Goal: Find specific page/section

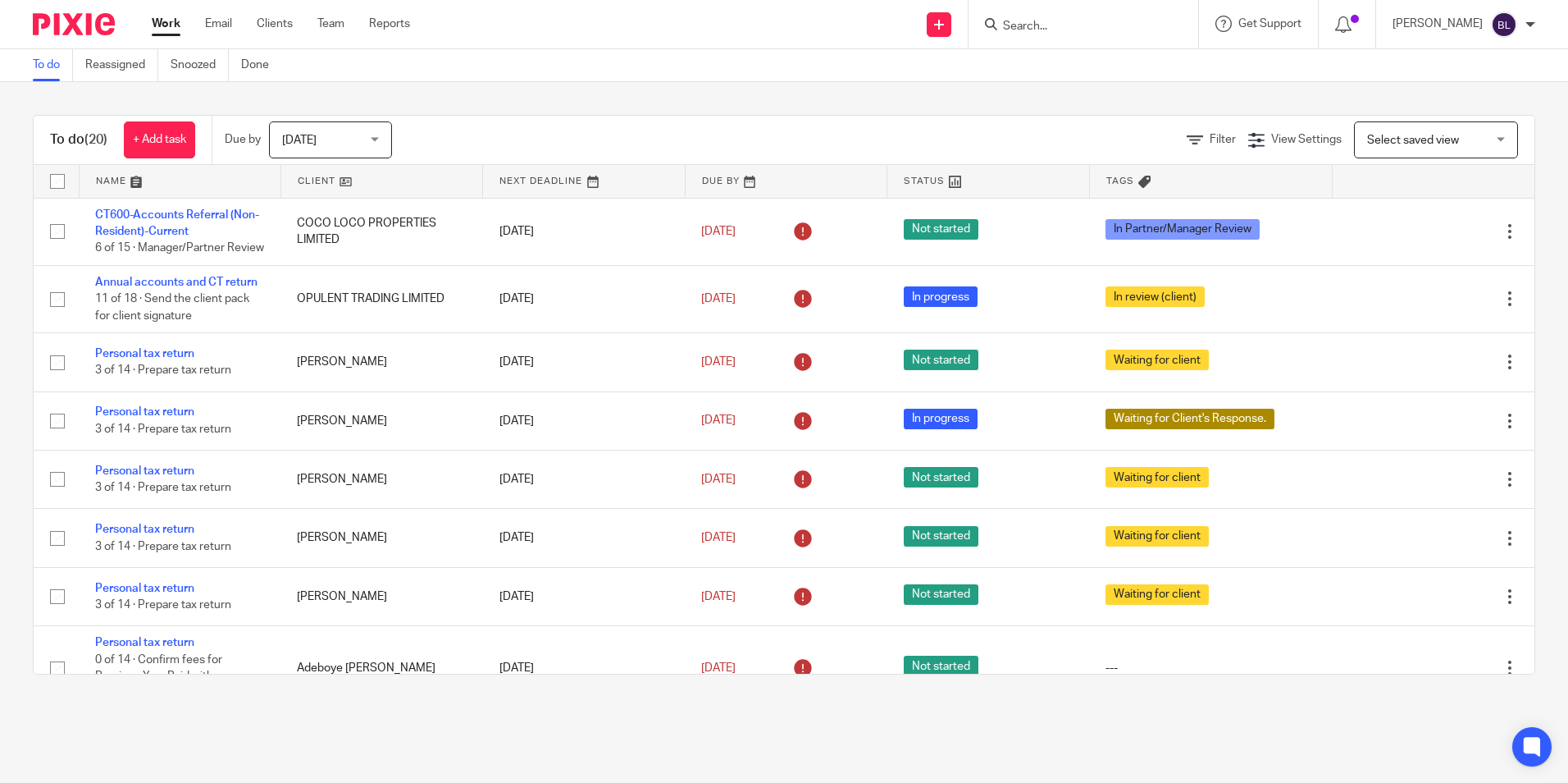
click at [1129, 22] on input "Search" at bounding box center [1075, 26] width 147 height 14
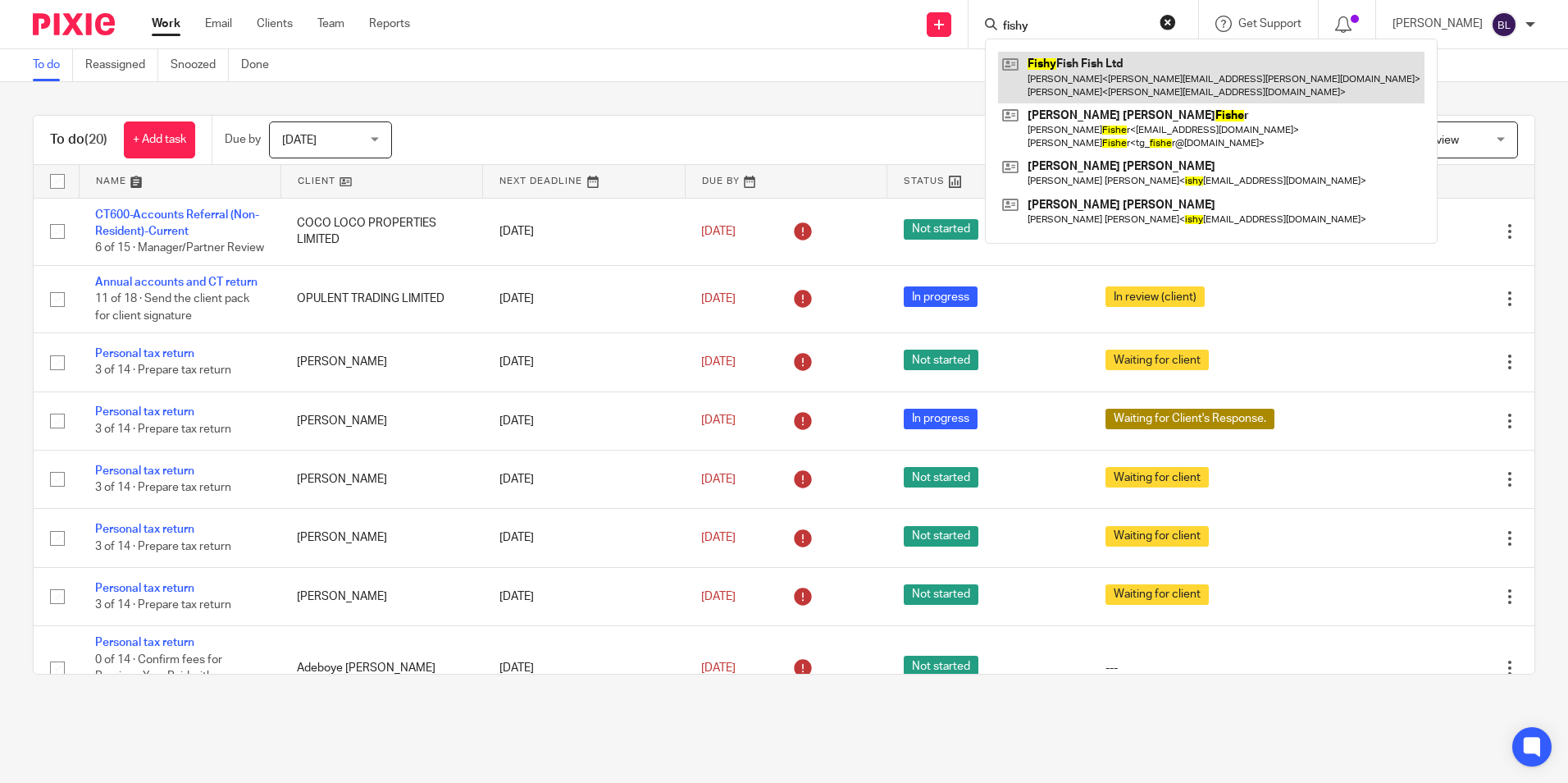
type input "fishy"
click at [1079, 67] on link at bounding box center [1211, 77] width 426 height 51
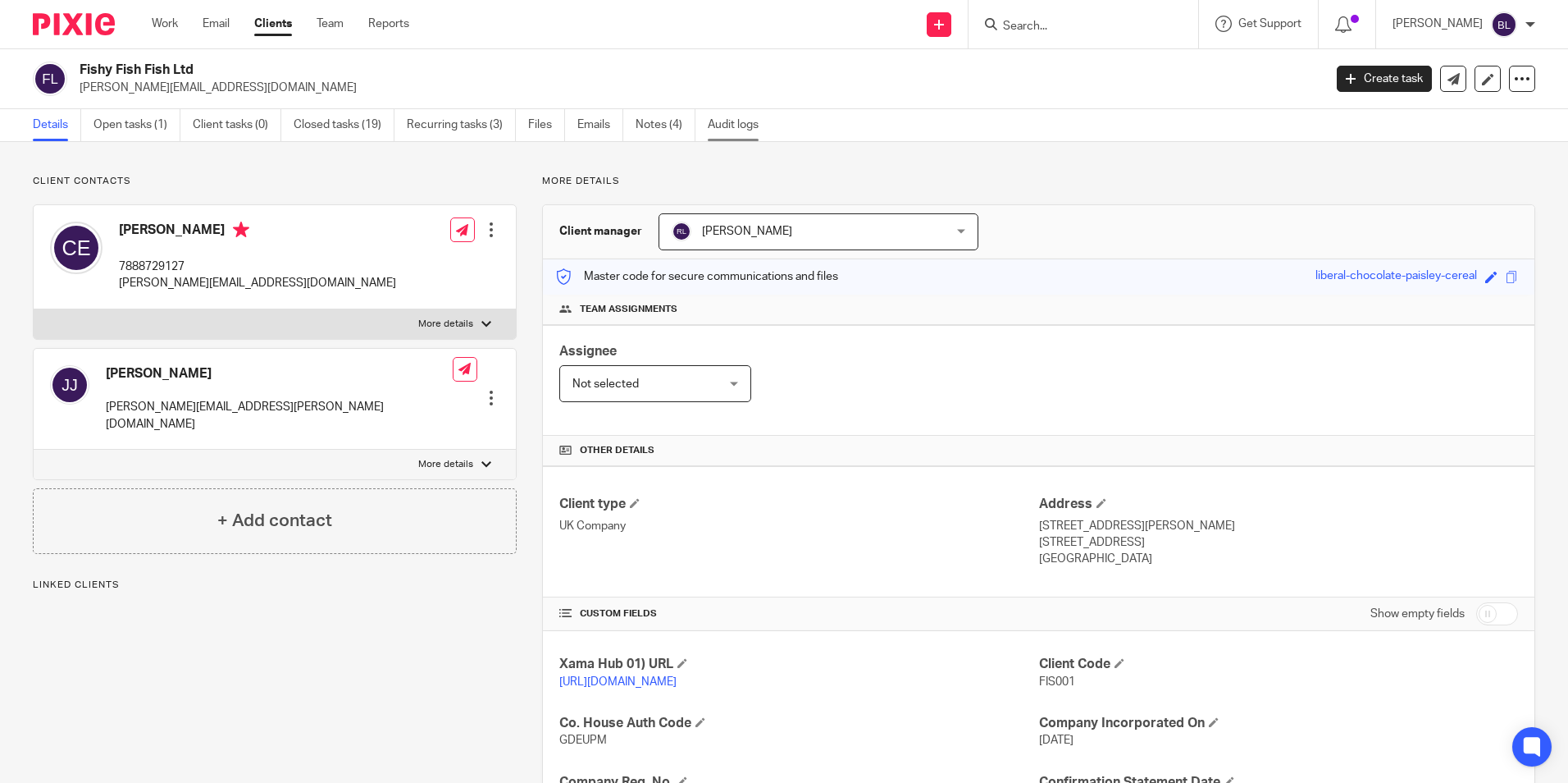
click at [731, 123] on link "Audit logs" at bounding box center [739, 124] width 64 height 32
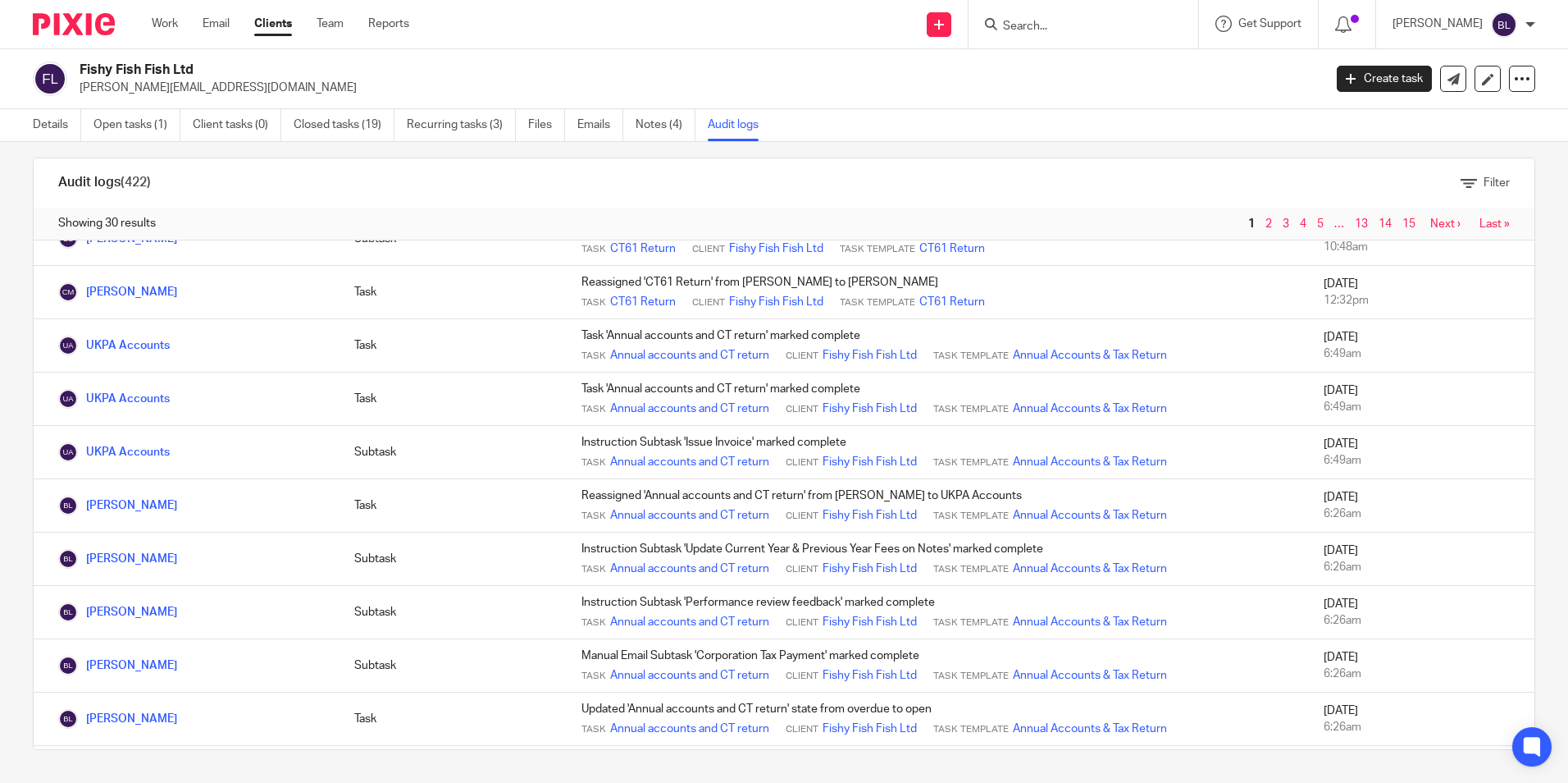
scroll to position [1141, 0]
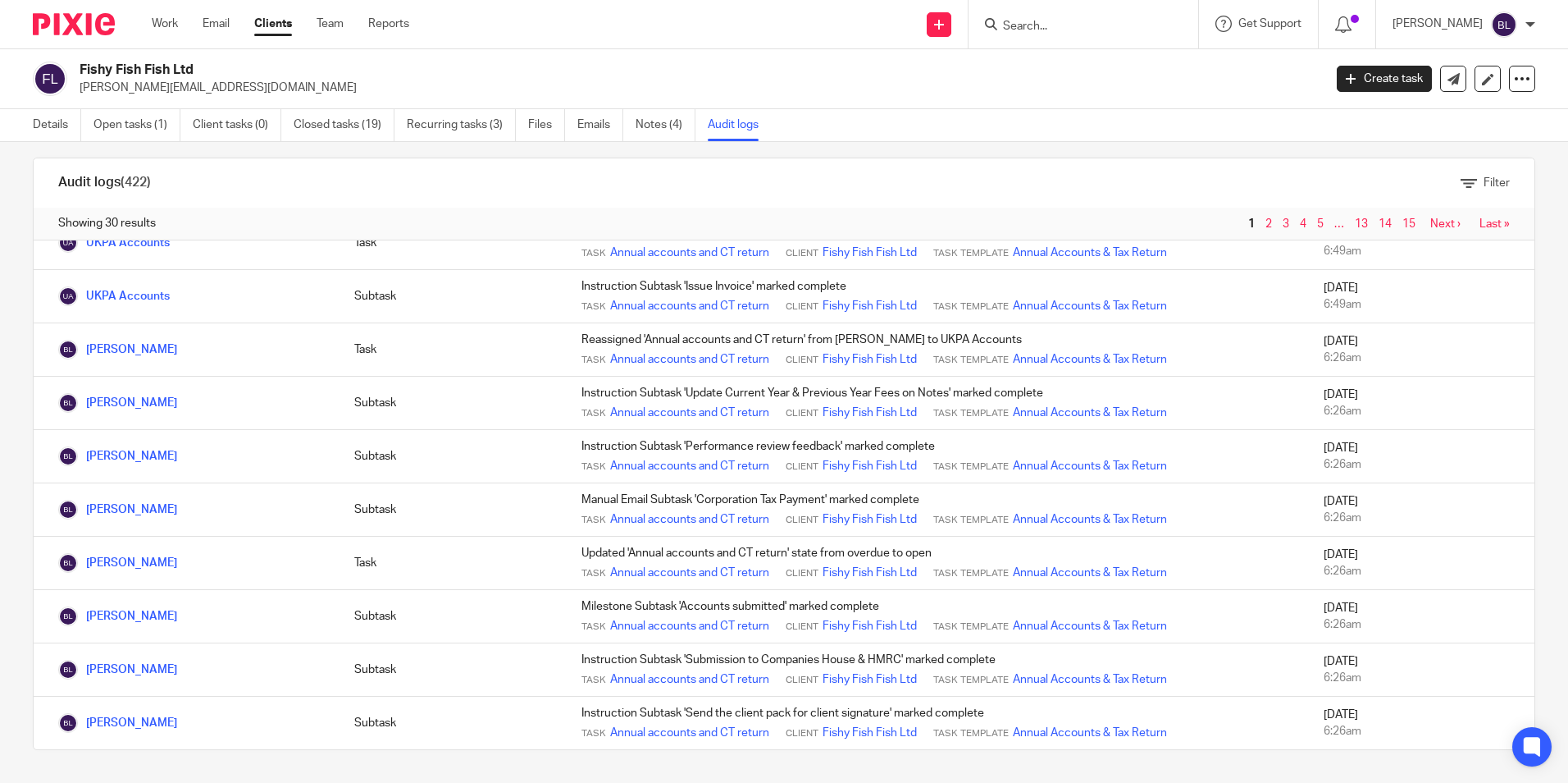
click at [1479, 224] on link "Last »" at bounding box center [1495, 224] width 31 height 12
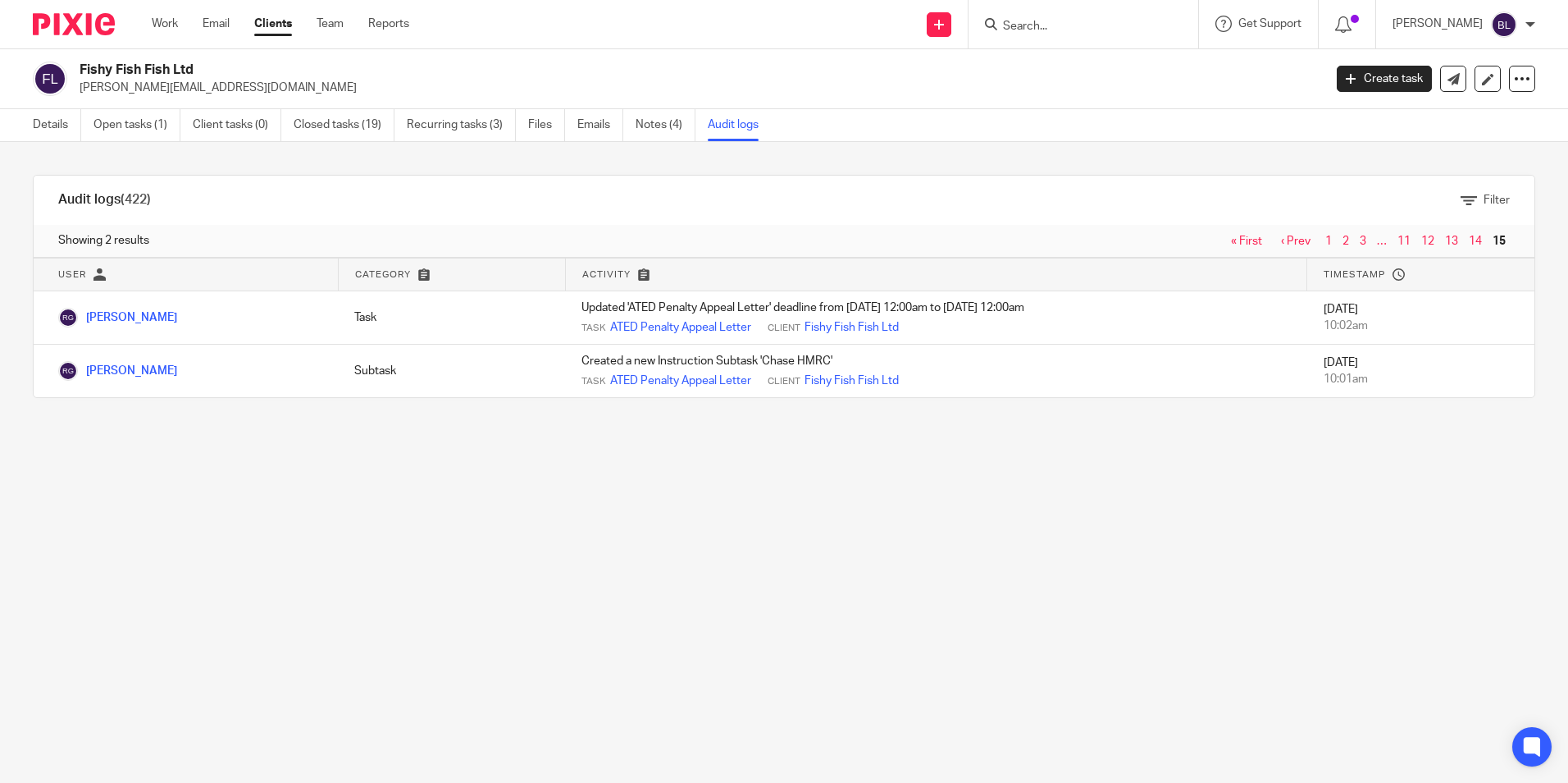
click at [1469, 244] on link "14" at bounding box center [1476, 242] width 13 height 12
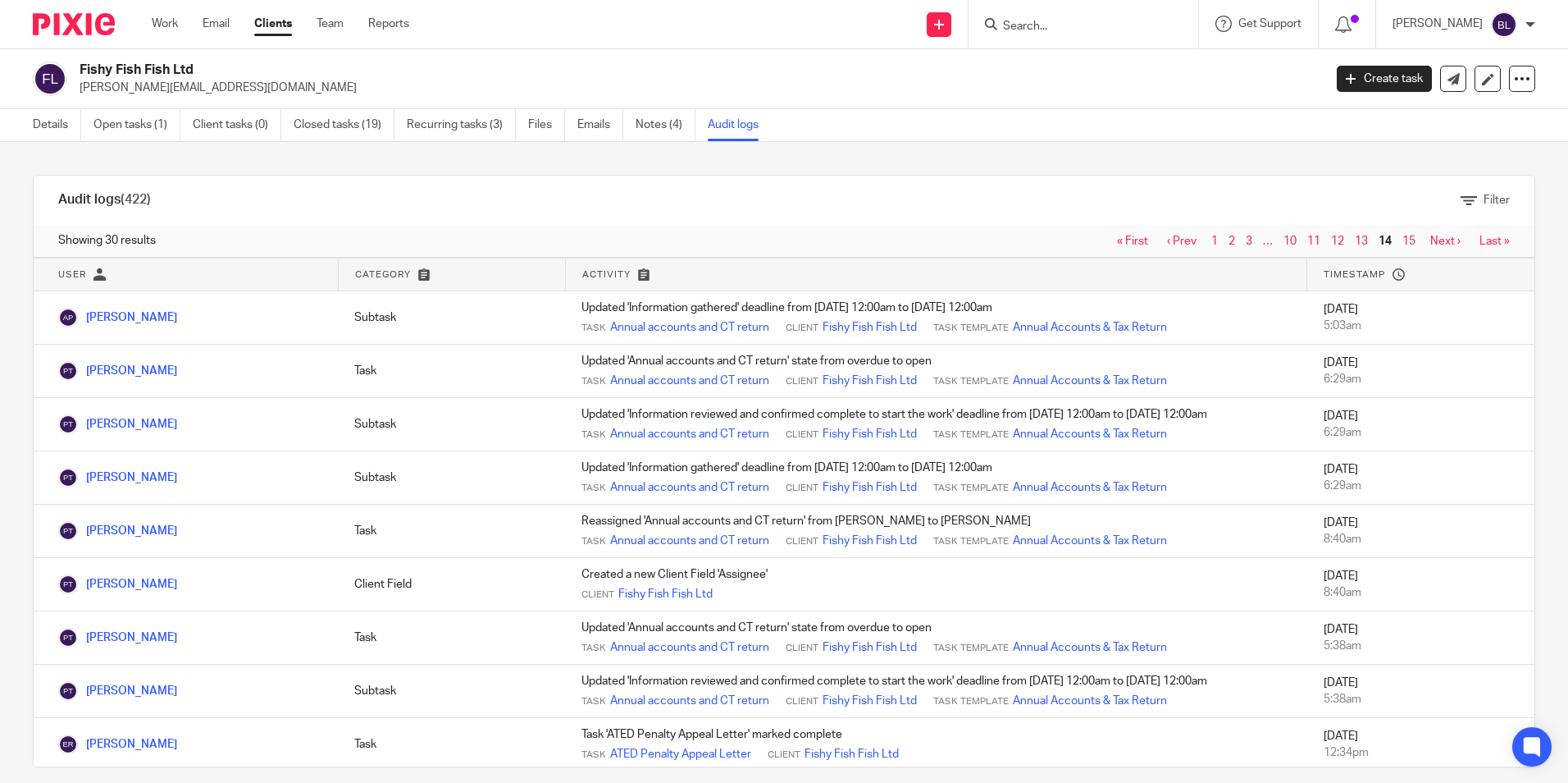
click at [1355, 241] on link "13" at bounding box center [1362, 242] width 13 height 12
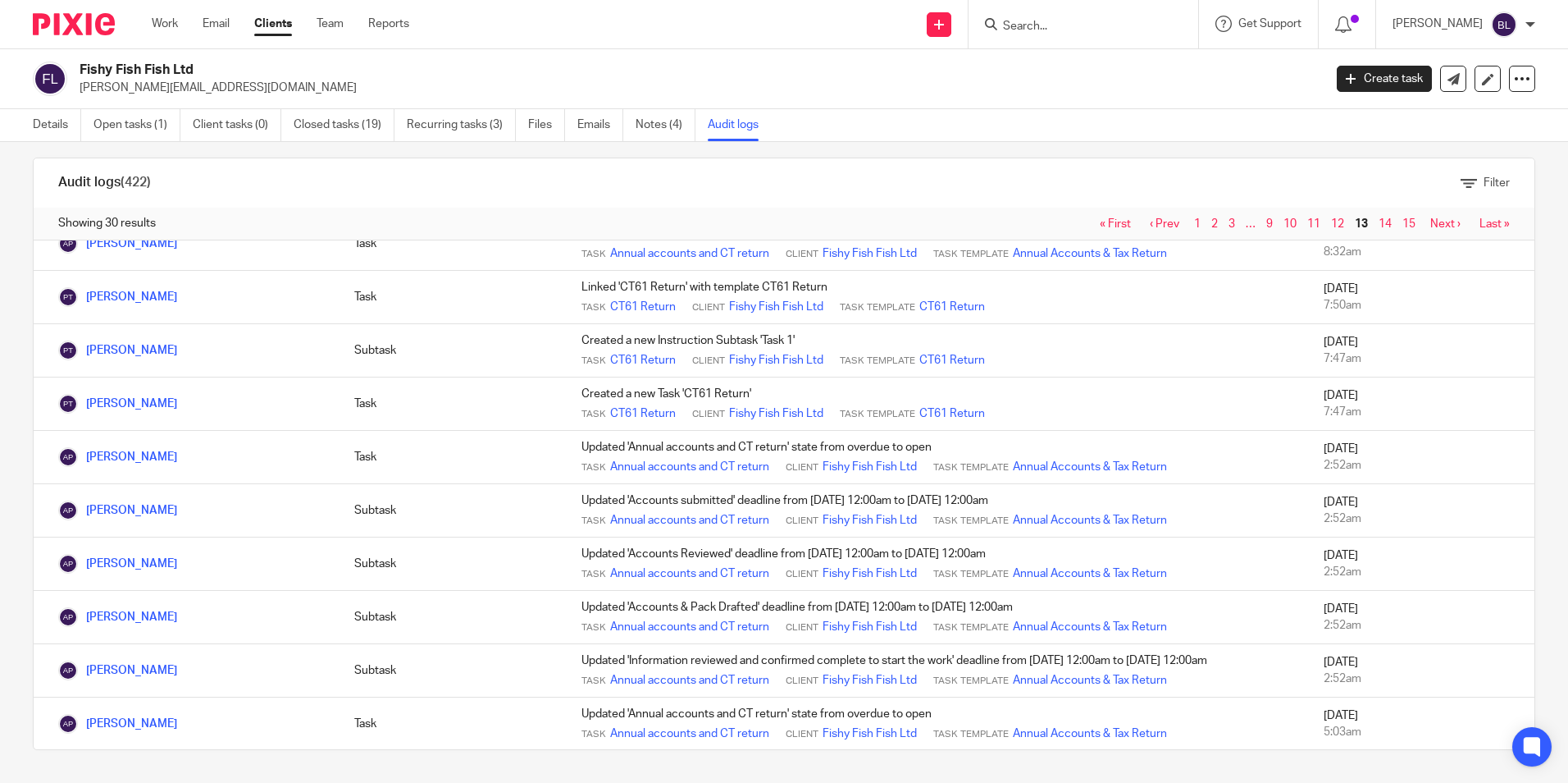
scroll to position [847, 0]
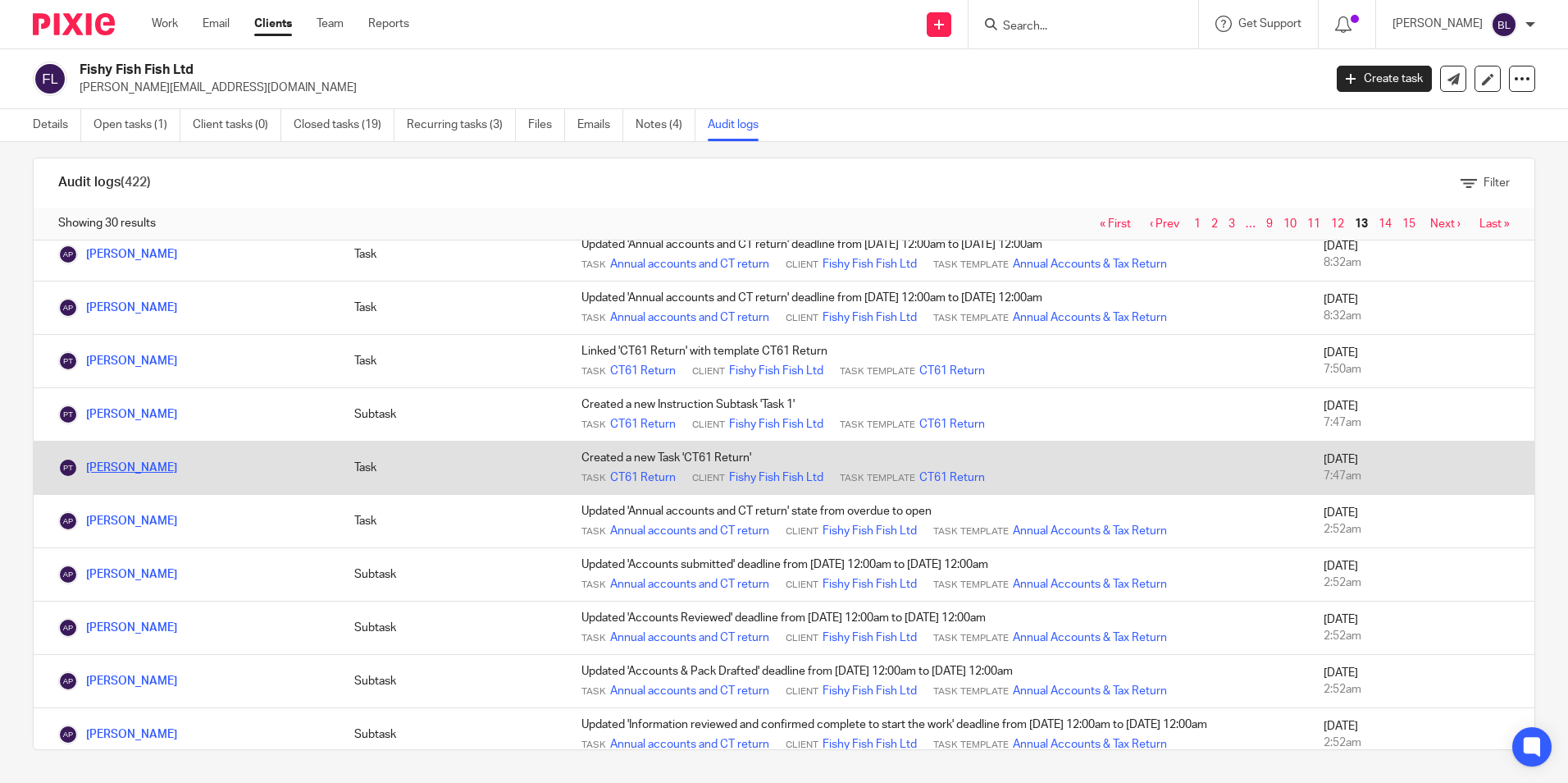
click at [105, 474] on link "[PERSON_NAME]" at bounding box center [118, 468] width 119 height 12
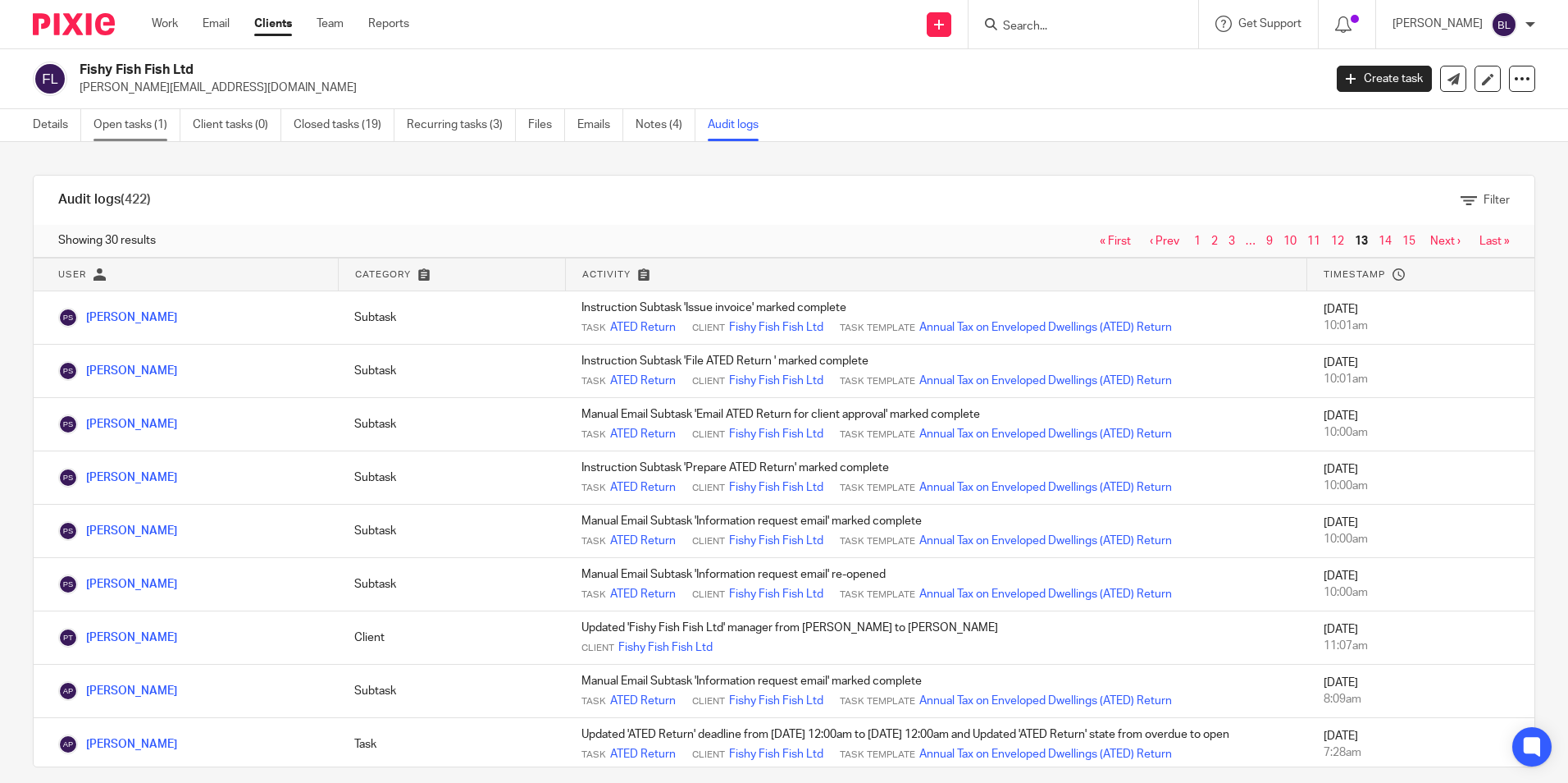
click at [125, 124] on link "Open tasks (1)" at bounding box center [137, 124] width 87 height 32
